Goal: Task Accomplishment & Management: Complete application form

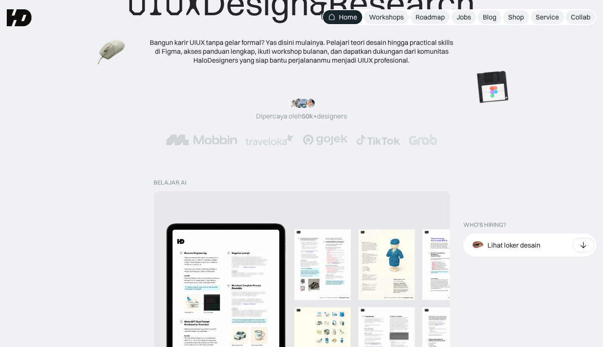
scroll to position [95, 0]
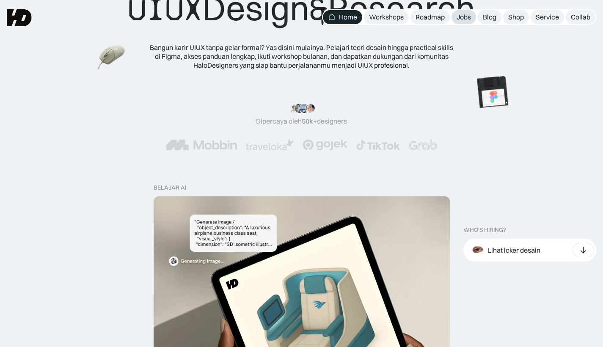
click at [462, 17] on div "Jobs" at bounding box center [464, 17] width 14 height 9
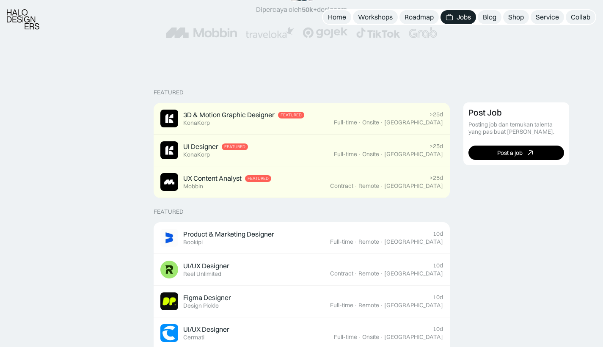
scroll to position [142, 0]
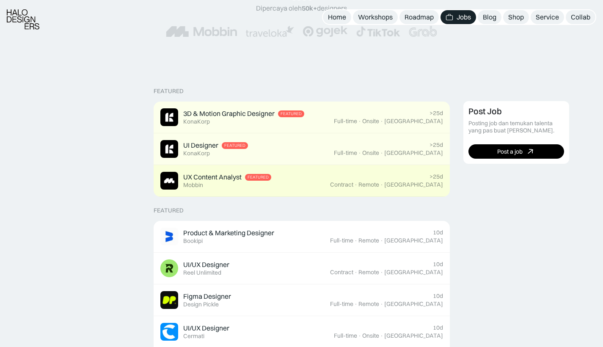
click at [330, 175] on div "UX Content Analyst Featured Mobbin" at bounding box center [245, 181] width 170 height 18
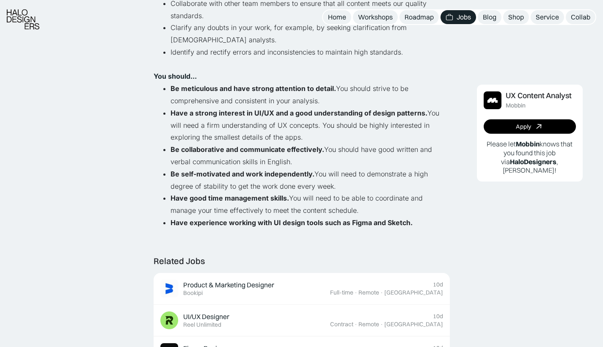
scroll to position [453, 0]
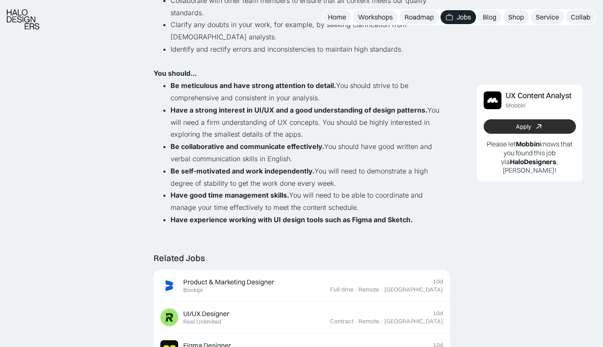
click at [516, 127] on link "Apply" at bounding box center [530, 126] width 92 height 14
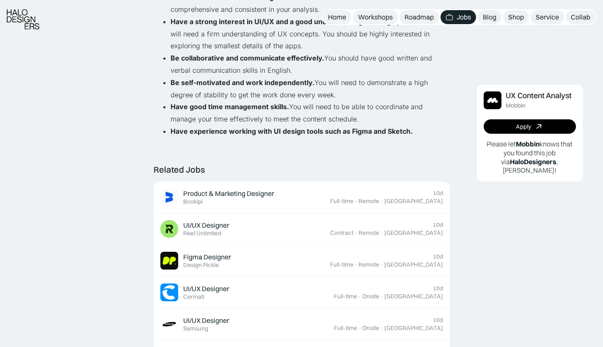
scroll to position [542, 0]
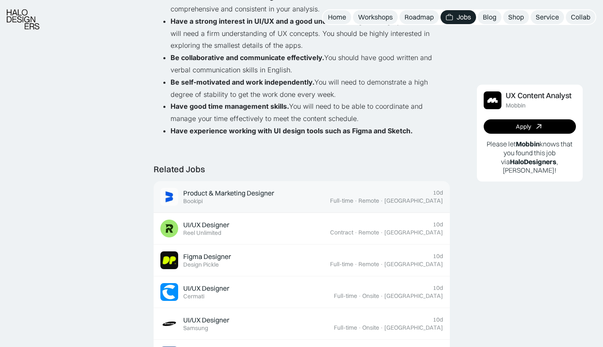
click at [317, 188] on div "Product & Marketing Designer Featured Bookipi" at bounding box center [245, 197] width 170 height 18
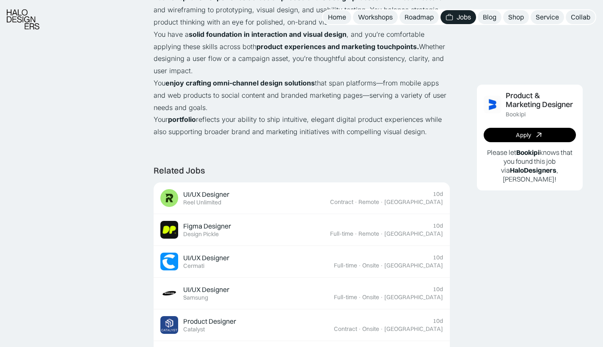
scroll to position [716, 0]
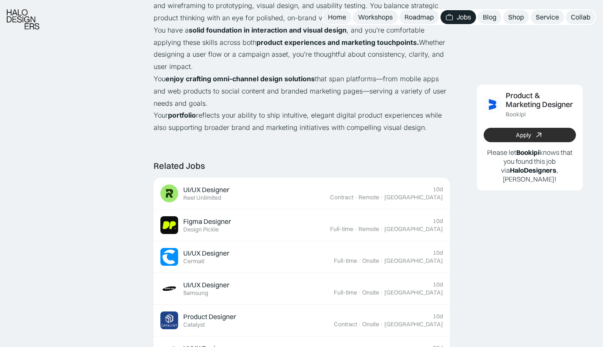
click at [500, 133] on link "Apply" at bounding box center [530, 135] width 92 height 14
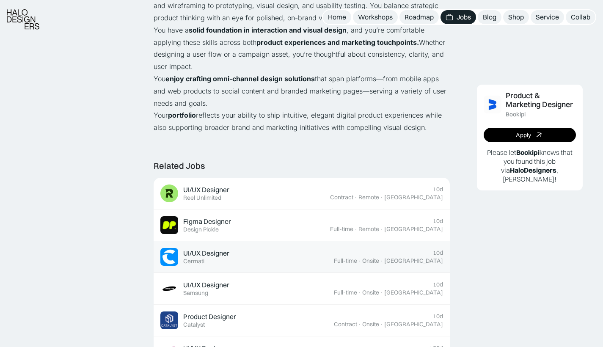
click at [308, 248] on div "UI/UX Designer Featured Cermati" at bounding box center [247, 257] width 174 height 18
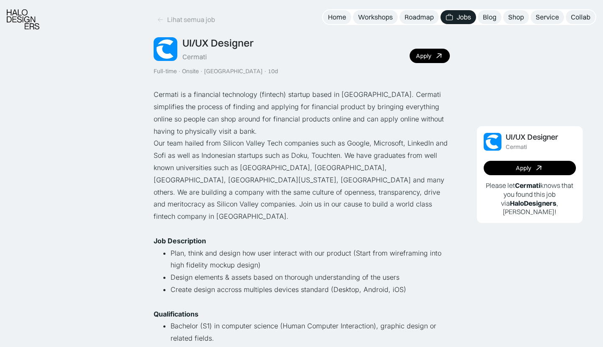
scroll to position [80, 0]
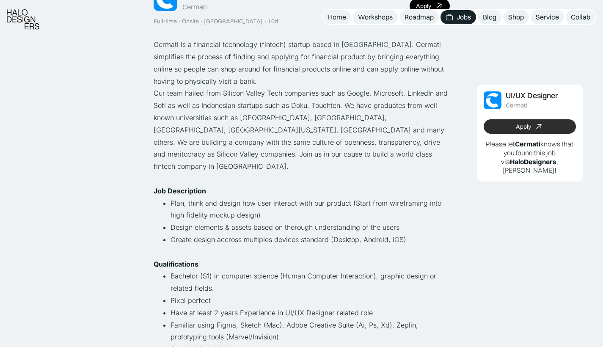
click at [508, 122] on link "Apply" at bounding box center [530, 126] width 92 height 14
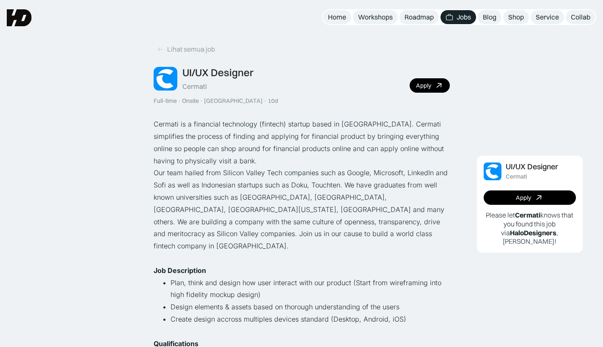
scroll to position [0, 0]
click at [456, 23] on link "Jobs" at bounding box center [459, 17] width 36 height 14
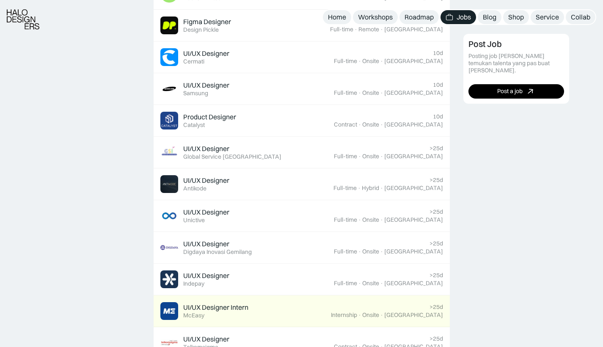
scroll to position [417, 0]
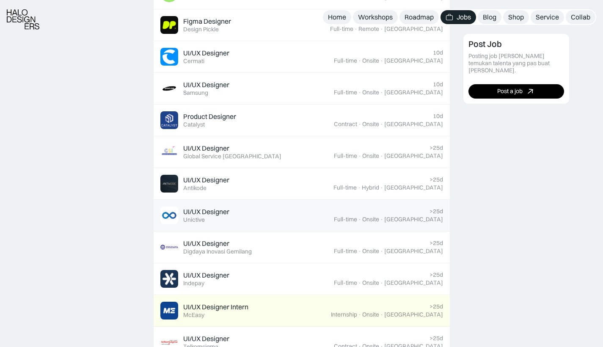
click at [301, 215] on div "UI/UX Designer Featured Unictive" at bounding box center [247, 216] width 174 height 18
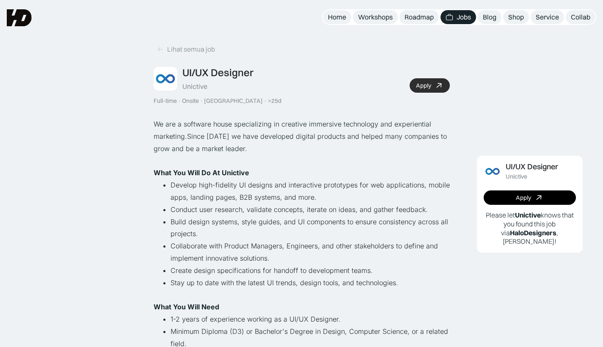
click at [419, 83] on div "Apply" at bounding box center [423, 85] width 15 height 7
